Goal: Task Accomplishment & Management: Complete application form

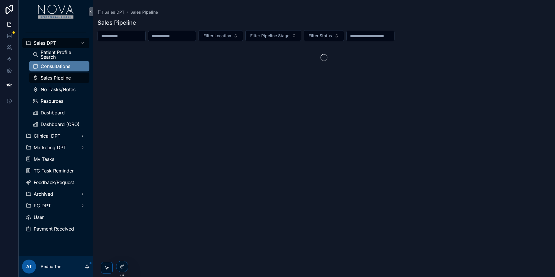
click at [54, 66] on span "Consultations" at bounding box center [56, 66] width 30 height 5
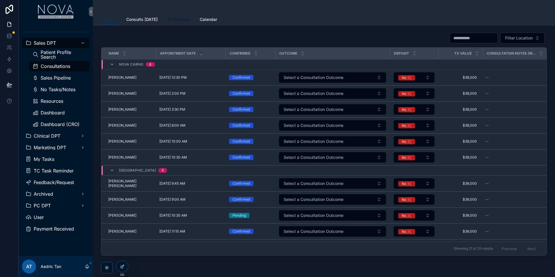
click at [178, 16] on link "All Consults" at bounding box center [179, 20] width 24 height 12
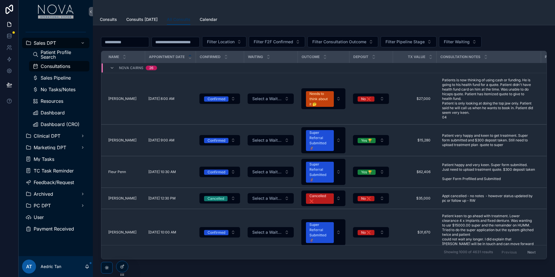
click at [161, 19] on div "Consults Consults [DATE] All Consults Calendar" at bounding box center [324, 19] width 448 height 11
click at [157, 18] on div "Consults Consults [DATE] All Consults Calendar" at bounding box center [324, 19] width 448 height 11
click at [152, 18] on span "Consults [DATE]" at bounding box center [141, 20] width 31 height 6
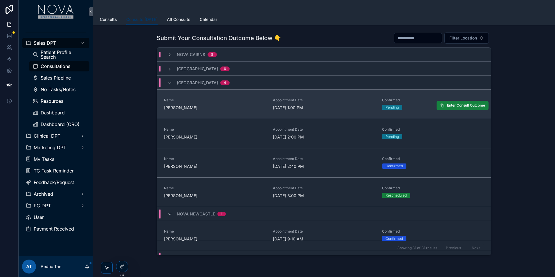
click at [467, 107] on span "Enter Consult Outcome" at bounding box center [466, 105] width 38 height 5
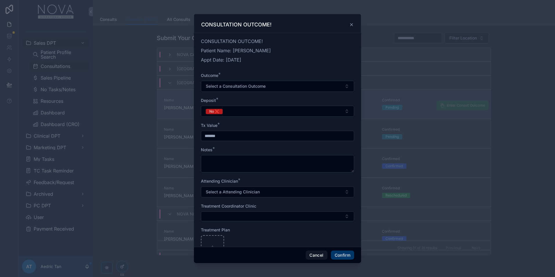
scroll to position [22, 0]
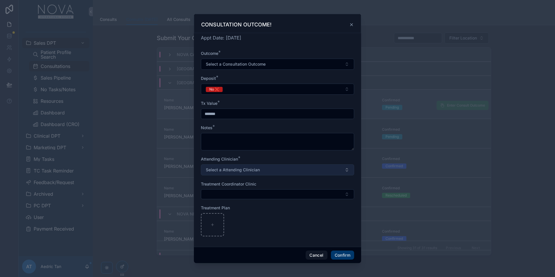
click at [328, 171] on button "Select a Attending Clinician" at bounding box center [277, 169] width 153 height 11
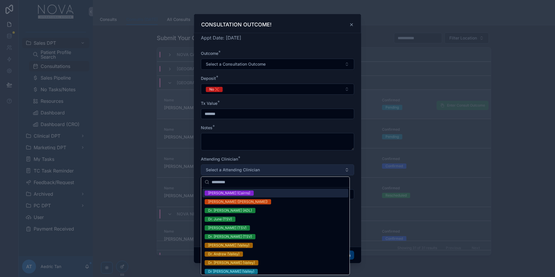
click at [328, 171] on button "Select a Attending Clinician" at bounding box center [277, 169] width 153 height 11
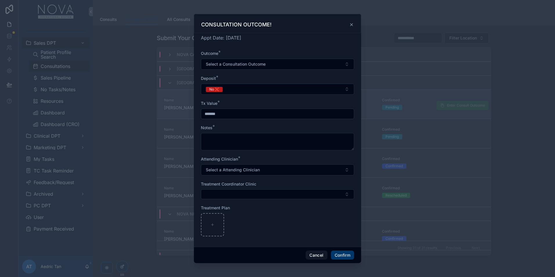
click at [351, 25] on icon at bounding box center [351, 24] width 5 height 5
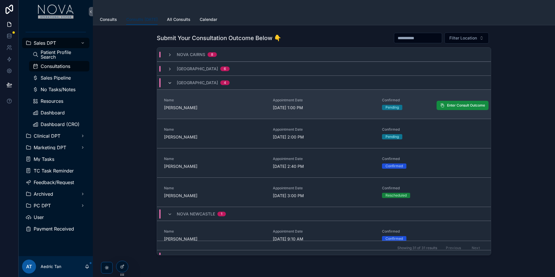
click at [168, 83] on icon "scrollable content" at bounding box center [170, 83] width 5 height 5
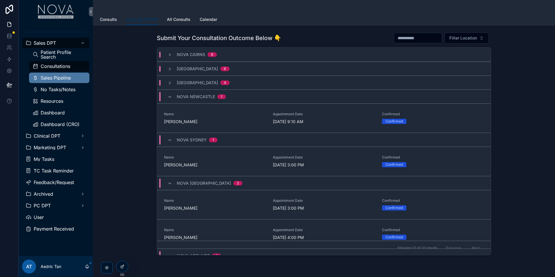
click at [70, 79] on span "Sales Pipeline" at bounding box center [56, 78] width 30 height 5
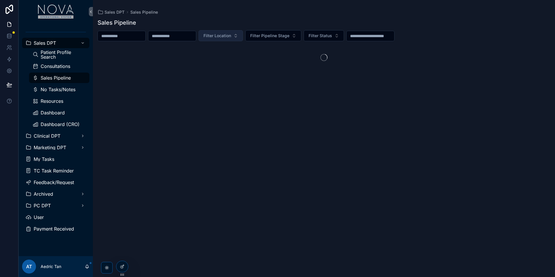
click at [243, 36] on button "Filter Location" at bounding box center [221, 35] width 44 height 11
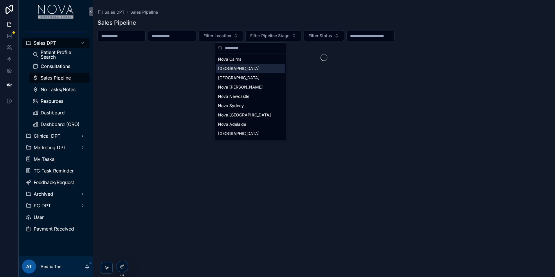
click at [264, 67] on div "[GEOGRAPHIC_DATA]" at bounding box center [251, 68] width 70 height 9
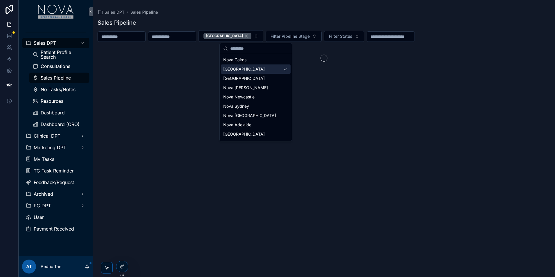
click at [383, 19] on div "Sales Pipeline" at bounding box center [324, 23] width 453 height 8
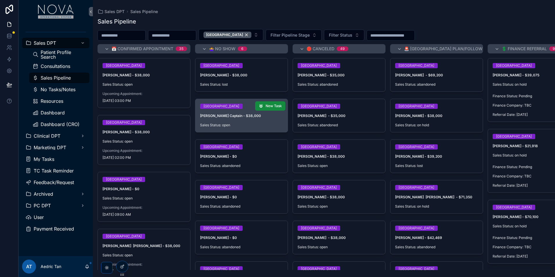
click at [274, 113] on div "Nova Townsville [PERSON_NAME] Captain - $38,000 Sales Status: open" at bounding box center [241, 115] width 92 height 33
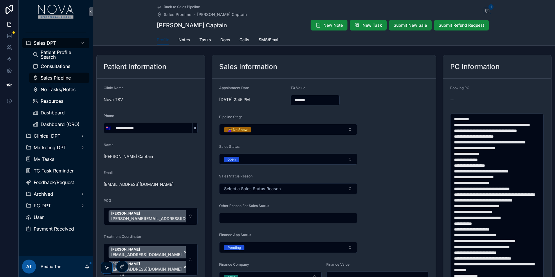
click at [422, 27] on span "Submit New Sale" at bounding box center [410, 25] width 33 height 6
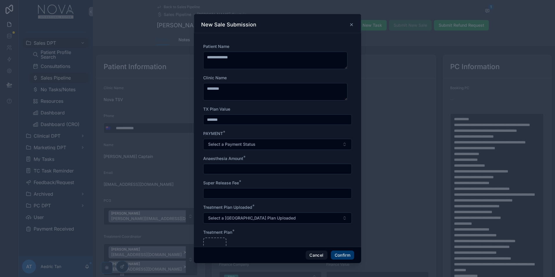
click at [387, 114] on div at bounding box center [277, 138] width 555 height 277
click at [350, 27] on icon at bounding box center [351, 24] width 5 height 5
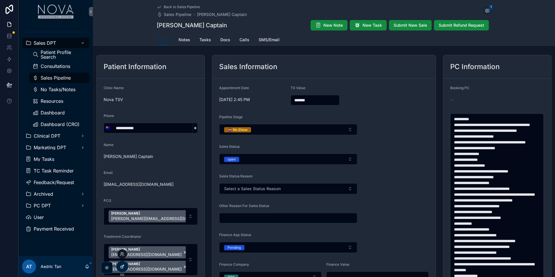
click at [123, 271] on div at bounding box center [122, 266] width 12 height 11
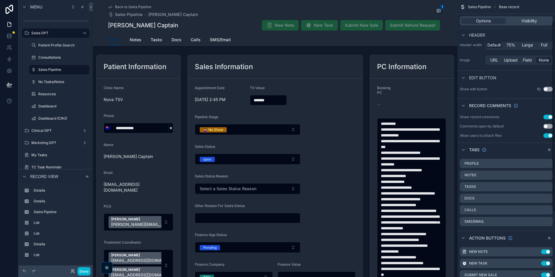
scroll to position [123, 0]
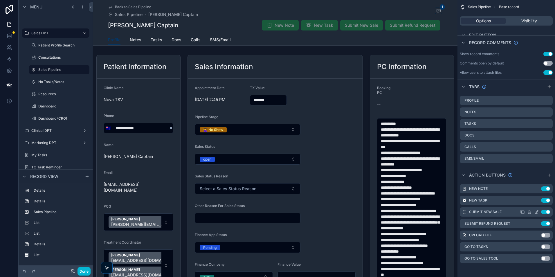
click at [537, 213] on icon "scrollable content" at bounding box center [536, 212] width 3 height 3
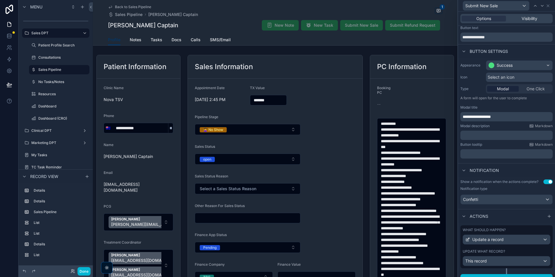
scroll to position [23, 0]
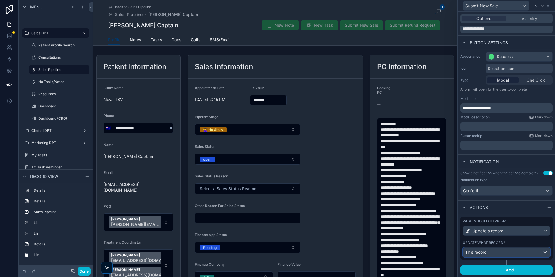
click at [510, 252] on div "This record" at bounding box center [506, 252] width 87 height 9
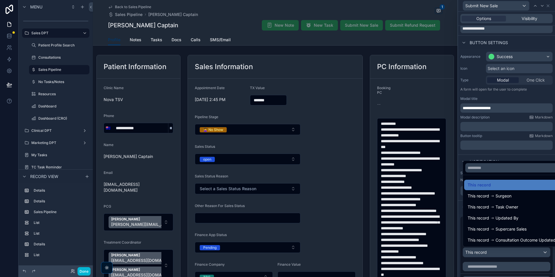
click at [503, 138] on div at bounding box center [506, 138] width 97 height 277
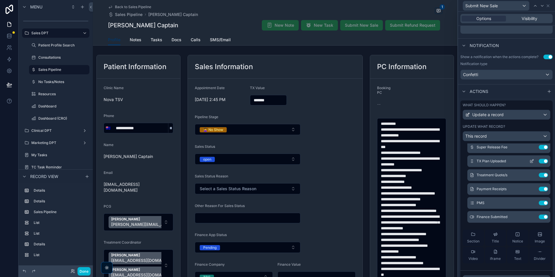
scroll to position [0, 0]
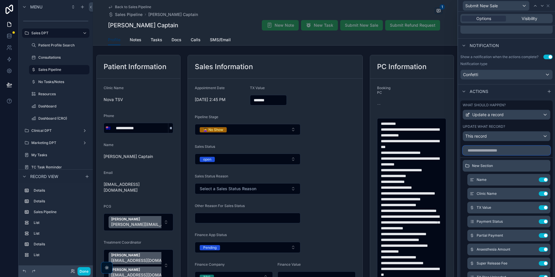
click at [496, 152] on input "text" at bounding box center [507, 150] width 88 height 9
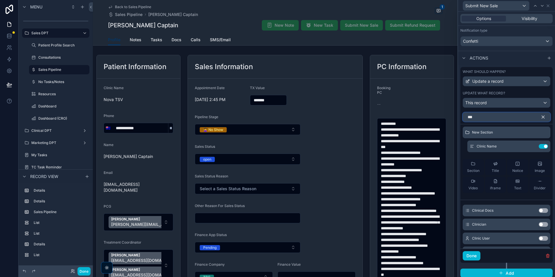
scroll to position [175, 0]
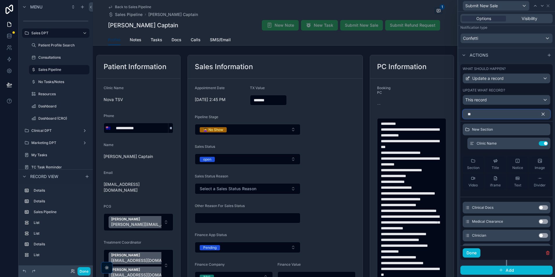
type input "*"
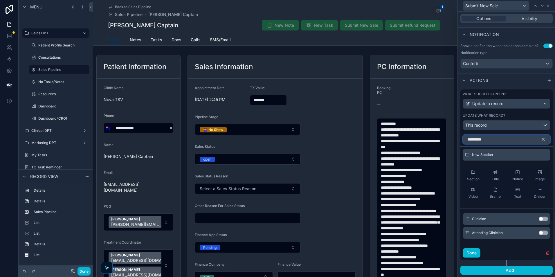
type input "*********"
click at [539, 234] on button "Use setting" at bounding box center [543, 233] width 9 height 5
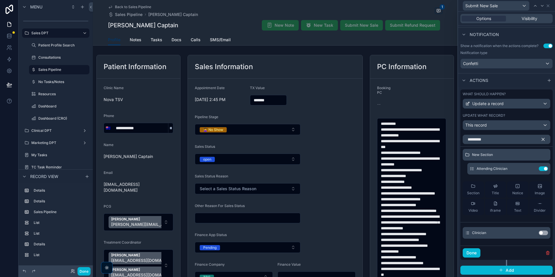
click at [542, 140] on icon "button" at bounding box center [543, 139] width 3 height 3
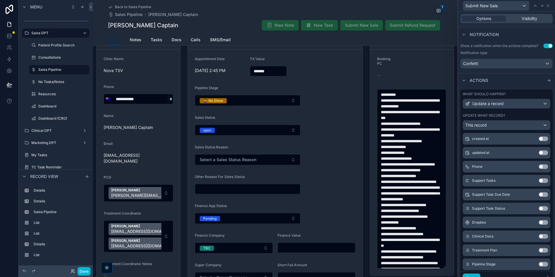
scroll to position [175, 0]
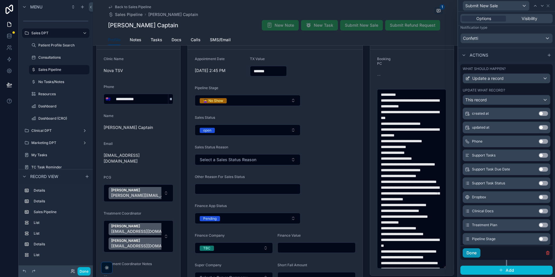
click at [480, 255] on button "Done" at bounding box center [472, 252] width 18 height 9
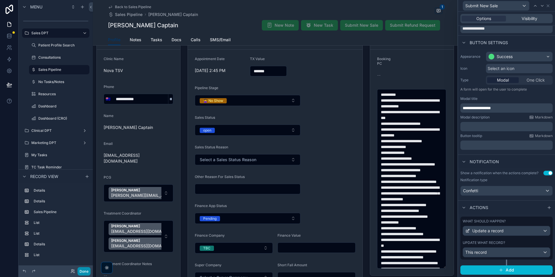
click at [85, 272] on button "Done" at bounding box center [84, 271] width 13 height 8
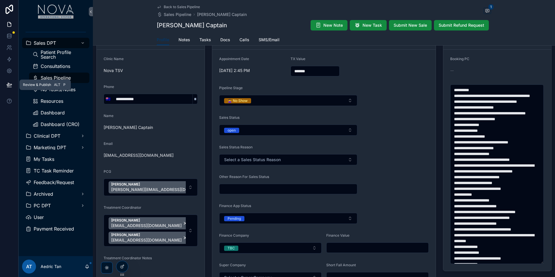
click at [11, 82] on icon at bounding box center [9, 85] width 6 height 6
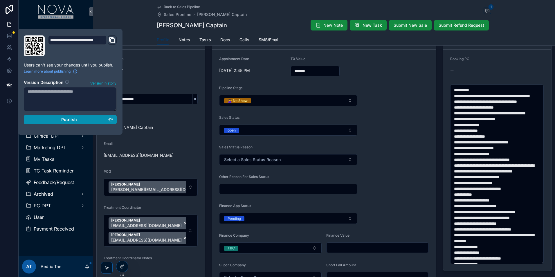
click at [80, 122] on div "Publish" at bounding box center [70, 119] width 85 height 5
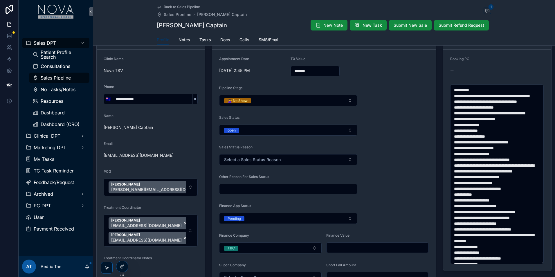
click at [414, 49] on div "Sales Information" at bounding box center [324, 38] width 224 height 24
click at [419, 25] on span "Submit New Sale" at bounding box center [410, 25] width 33 height 6
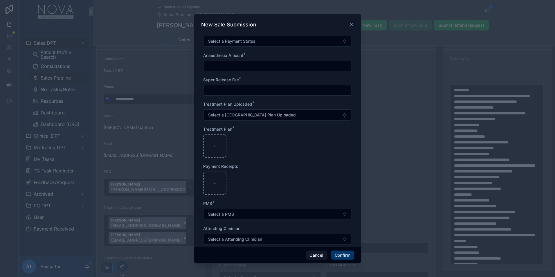
scroll to position [114, 0]
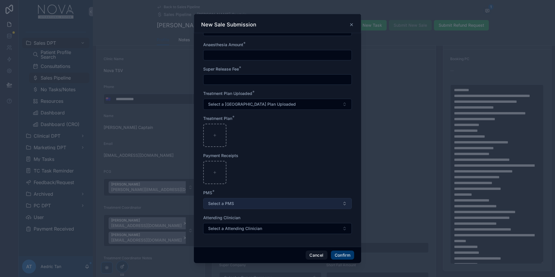
click at [290, 201] on button "Select a PMS" at bounding box center [277, 203] width 149 height 11
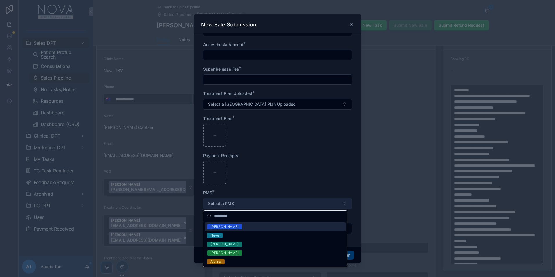
click at [290, 200] on button "Select a PMS" at bounding box center [277, 203] width 149 height 11
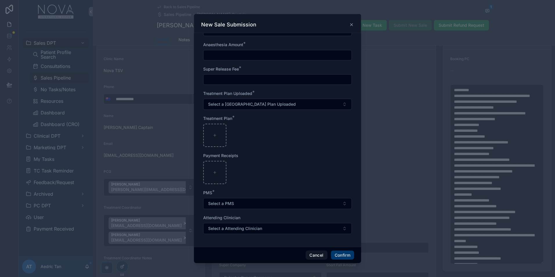
click at [357, 23] on div "New Sale Submission" at bounding box center [277, 23] width 167 height 19
click at [355, 22] on div "New Sale Submission" at bounding box center [277, 23] width 167 height 19
click at [355, 23] on div "New Sale Submission" at bounding box center [277, 23] width 167 height 19
click at [354, 23] on div "New Sale Submission" at bounding box center [277, 23] width 167 height 19
click at [354, 23] on icon at bounding box center [351, 24] width 5 height 5
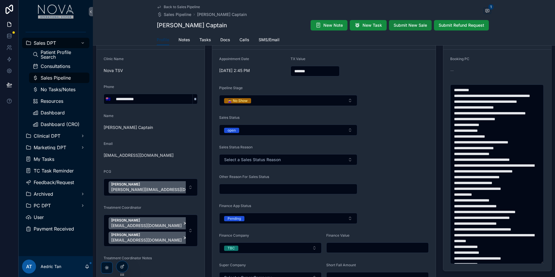
click at [396, 22] on button "Submit New Sale" at bounding box center [410, 25] width 43 height 10
